Goal: Participate in discussion: Engage in conversation with other users on a specific topic

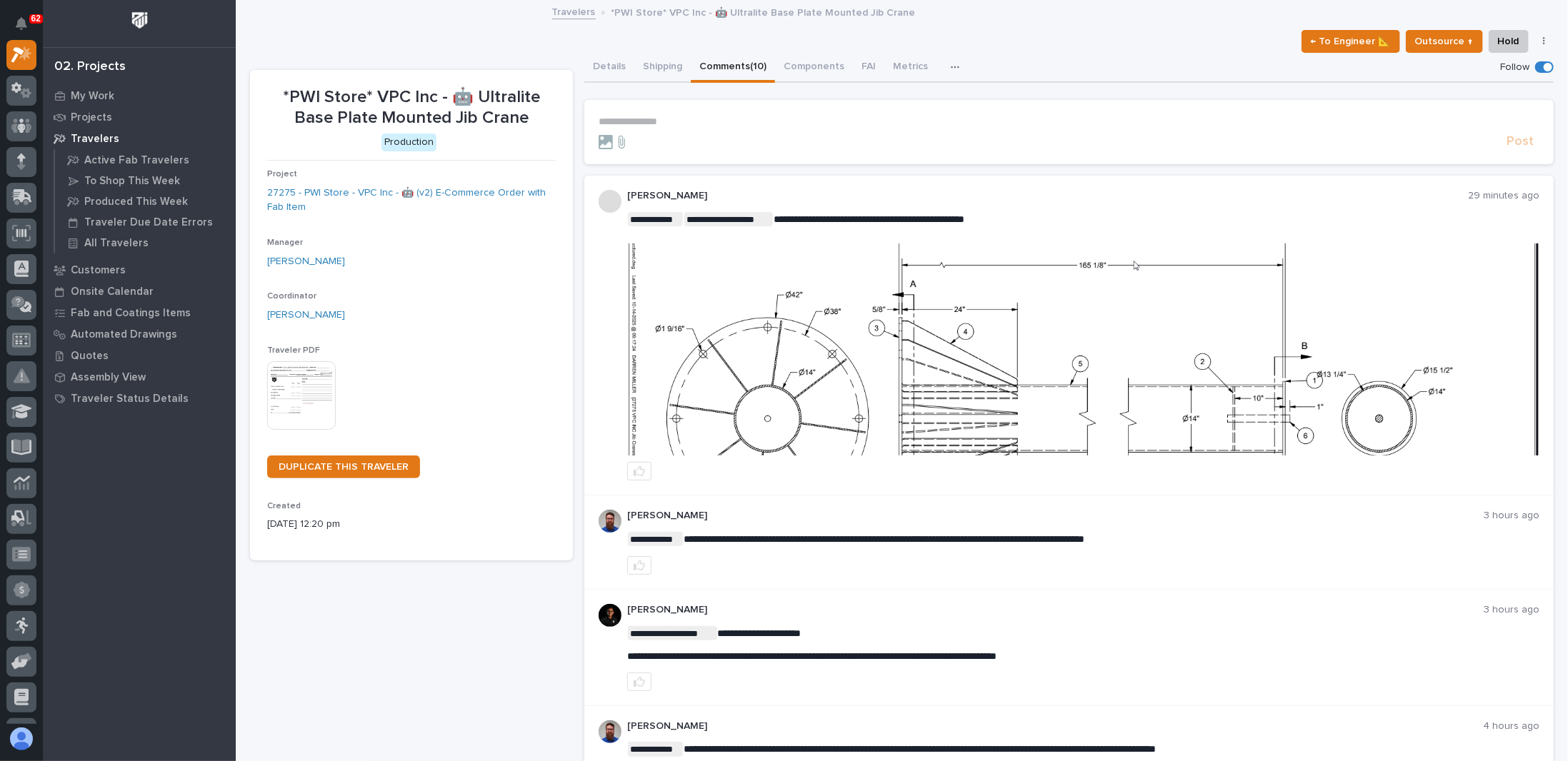
click at [668, 119] on p "**********" at bounding box center [1069, 122] width 941 height 12
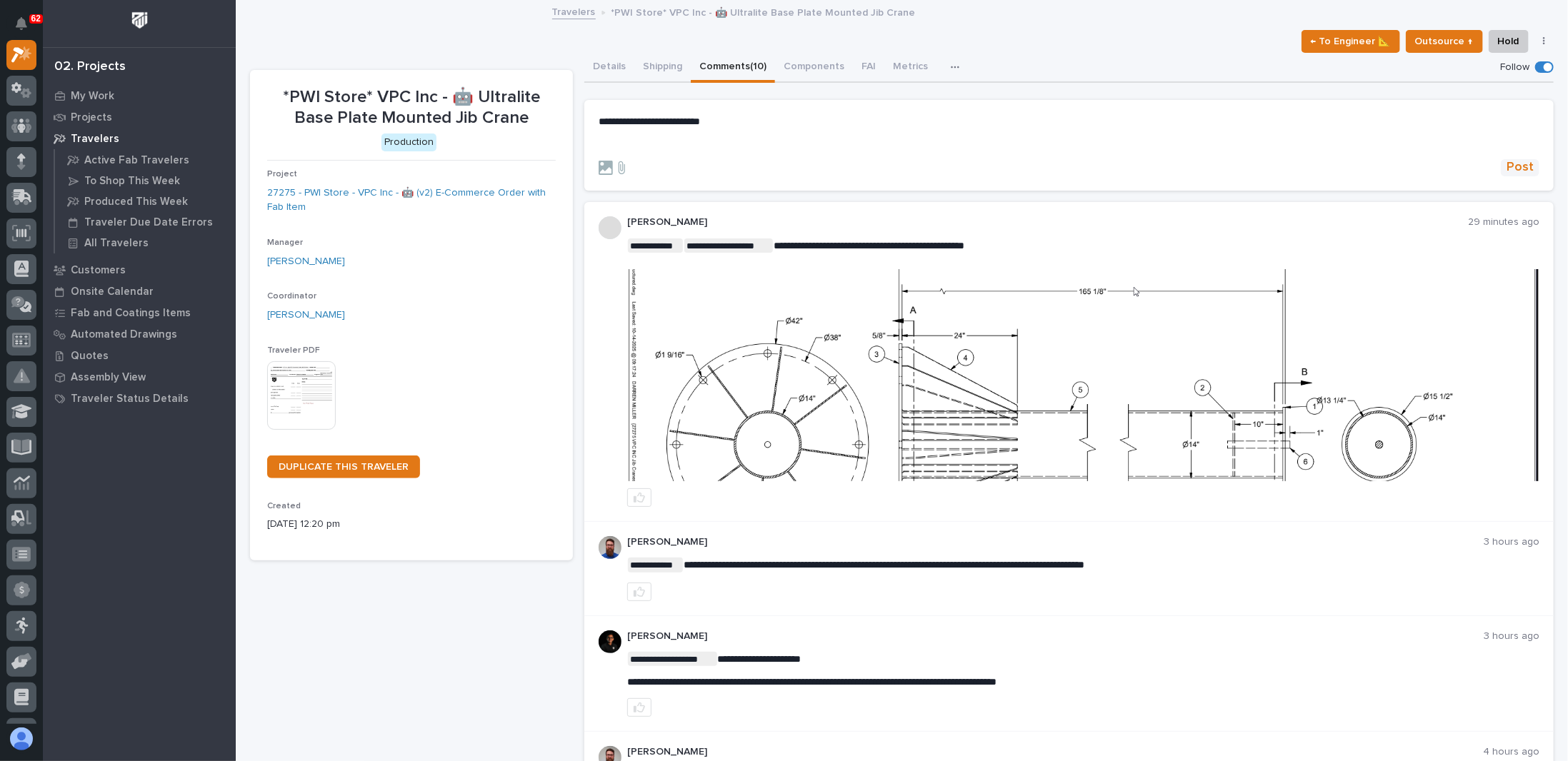
click at [1507, 164] on span "Post" at bounding box center [1520, 167] width 27 height 16
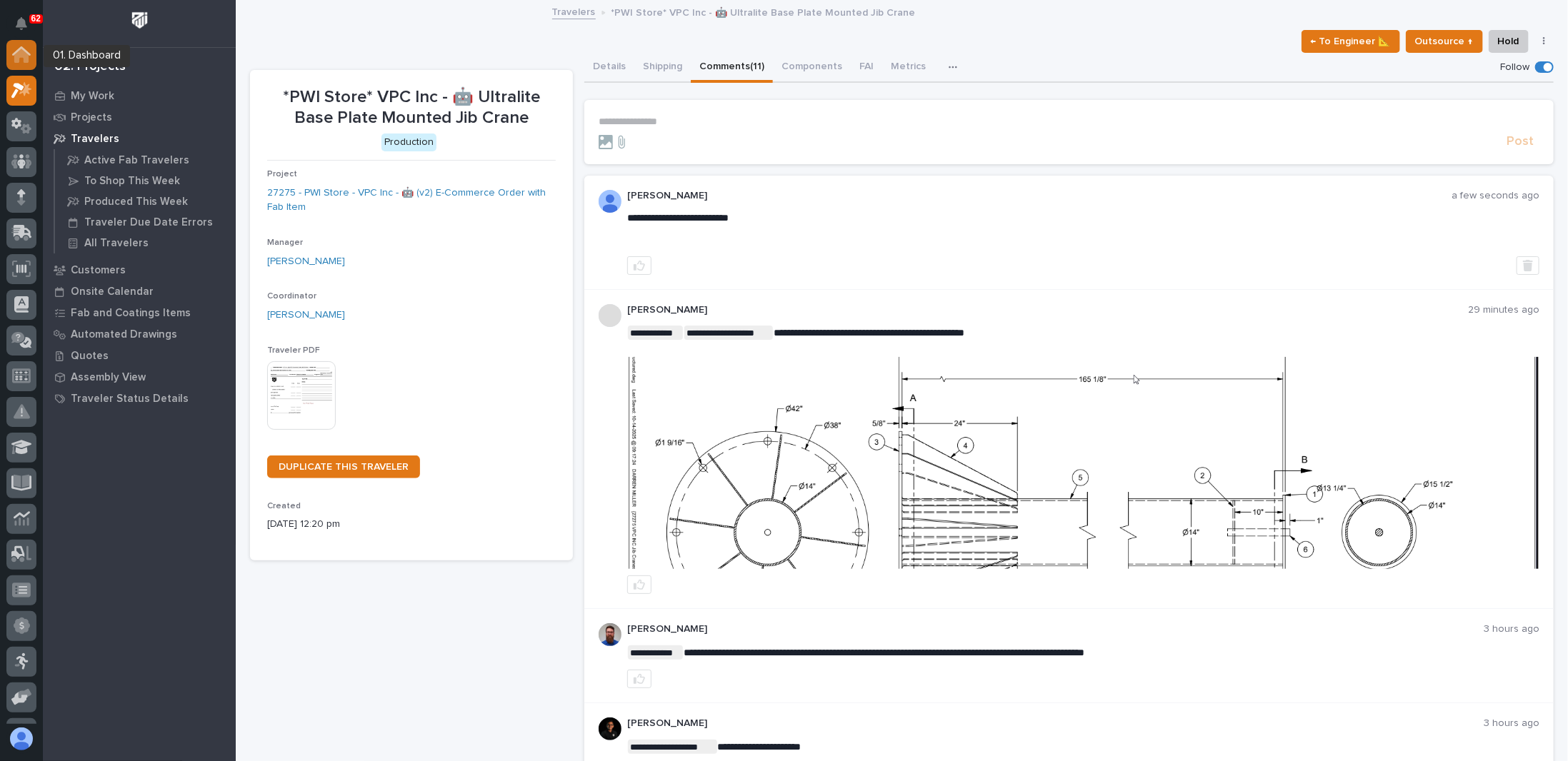
click at [28, 54] on icon at bounding box center [22, 51] width 18 height 9
